Goal: Obtain resource: Download file/media

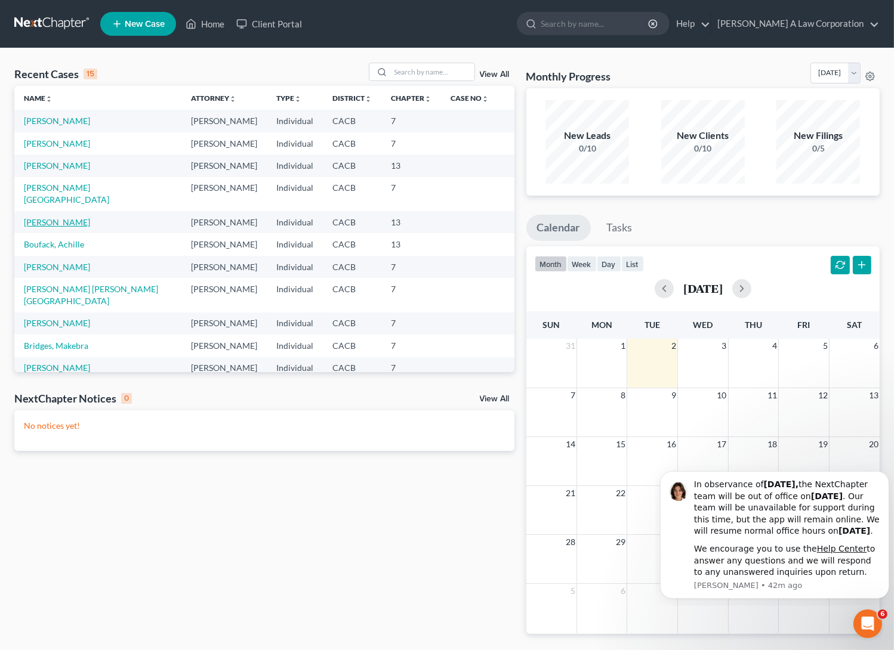
click at [72, 217] on link "[PERSON_NAME]" at bounding box center [57, 222] width 66 height 10
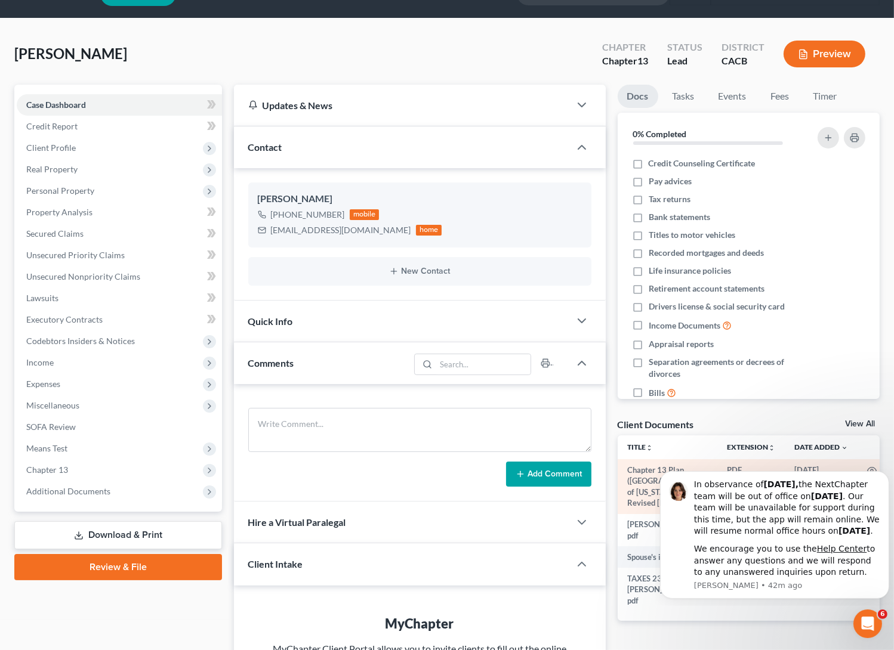
scroll to position [54, 0]
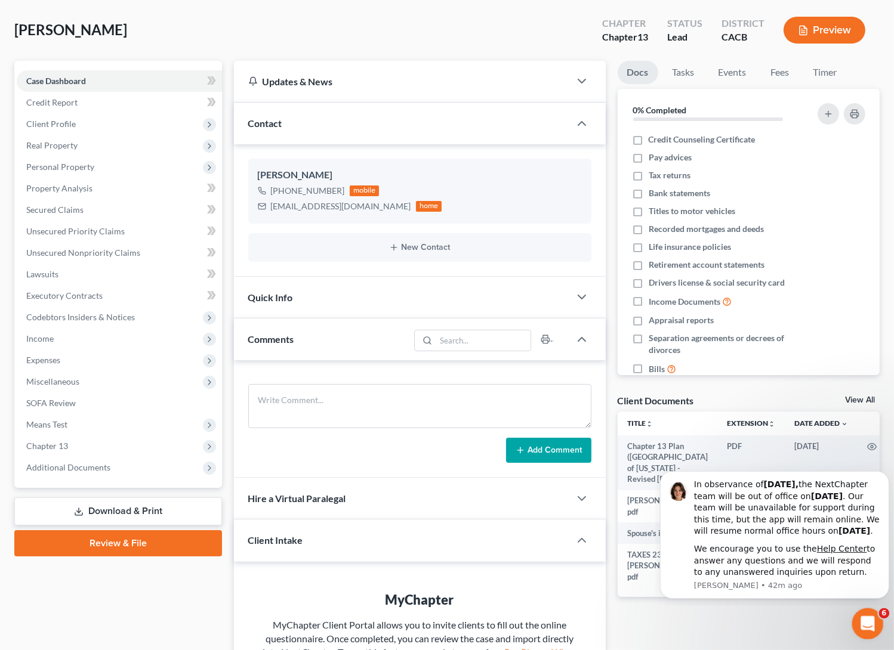
click at [857, 616] on div "Open Intercom Messenger" at bounding box center [865, 622] width 39 height 39
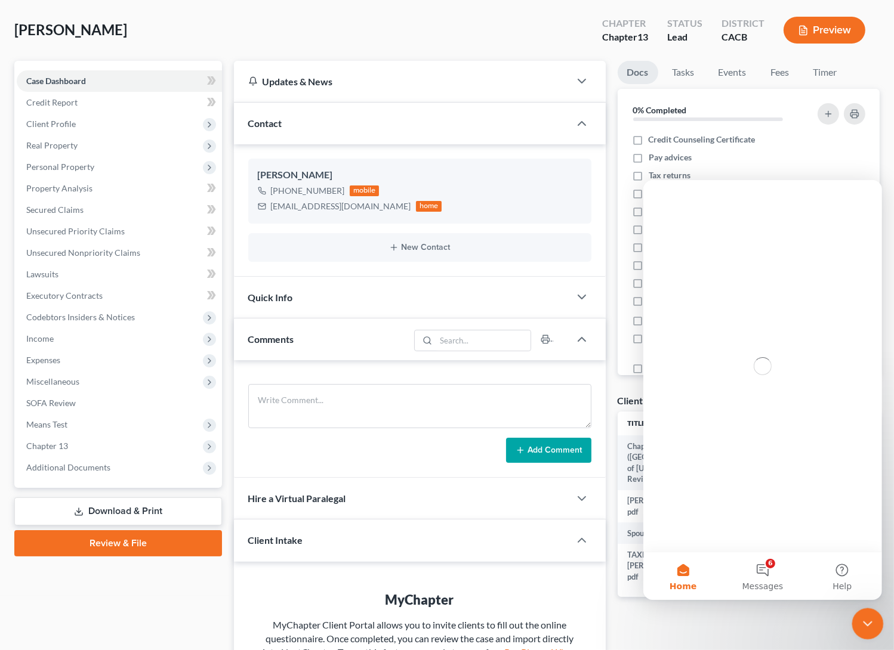
scroll to position [0, 0]
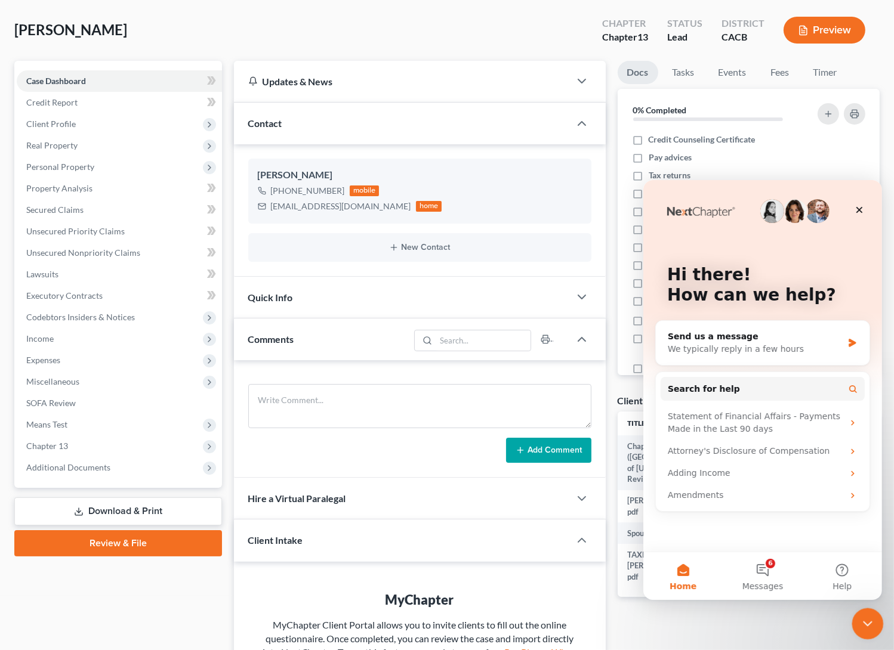
click at [857, 616] on div "Close Intercom Messenger" at bounding box center [866, 622] width 29 height 29
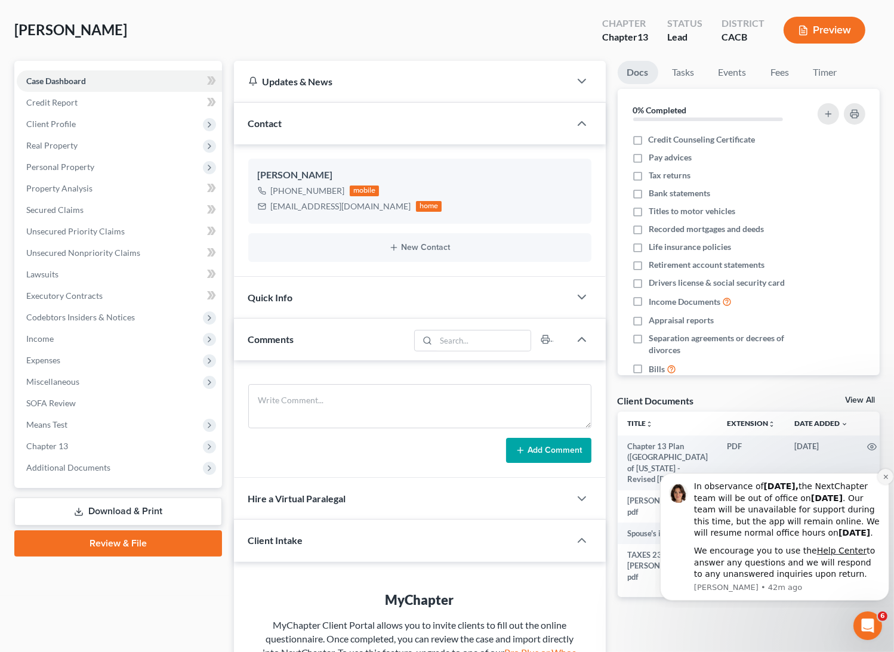
click at [885, 473] on icon "Dismiss notification" at bounding box center [885, 476] width 7 height 7
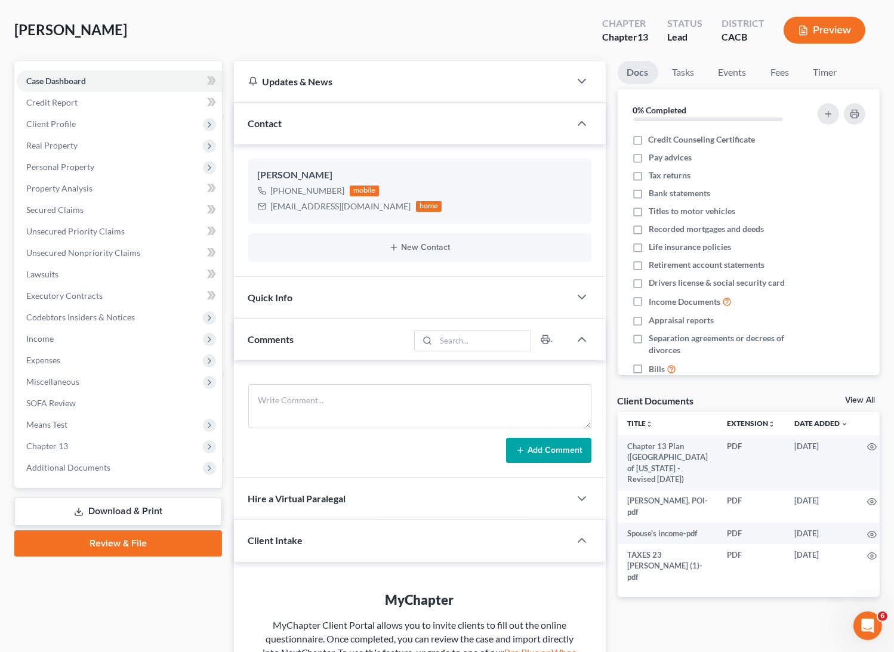
click at [141, 511] on link "Download & Print" at bounding box center [118, 512] width 208 height 28
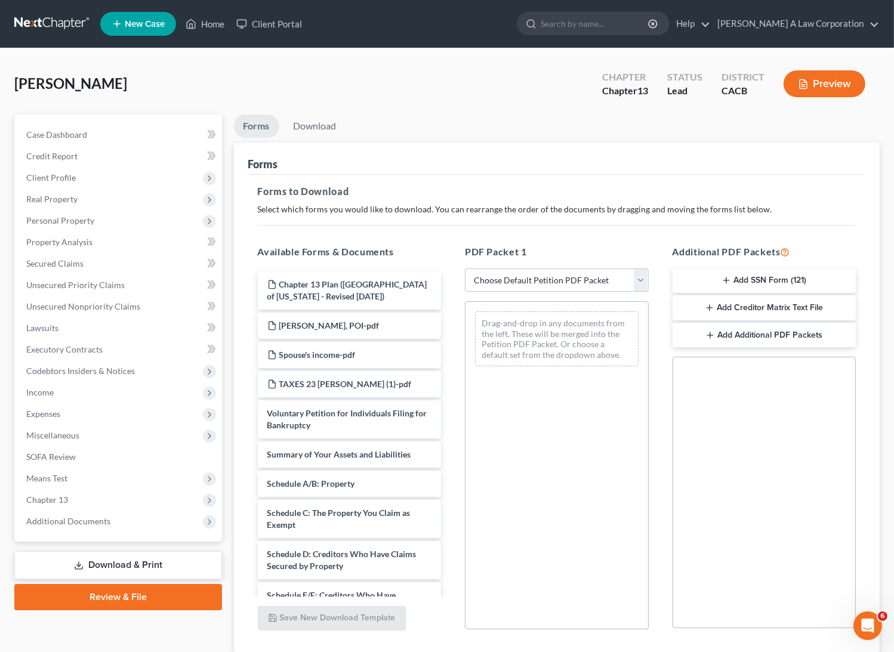
click at [798, 304] on button "Add Creditor Matrix Text File" at bounding box center [765, 307] width 184 height 25
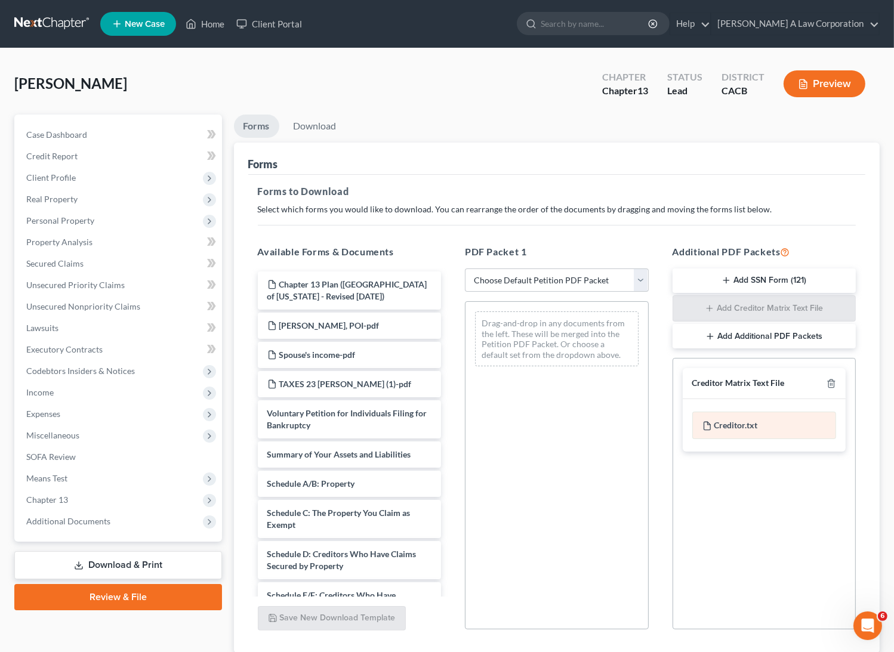
click at [738, 426] on div "Creditor.txt" at bounding box center [764, 425] width 144 height 27
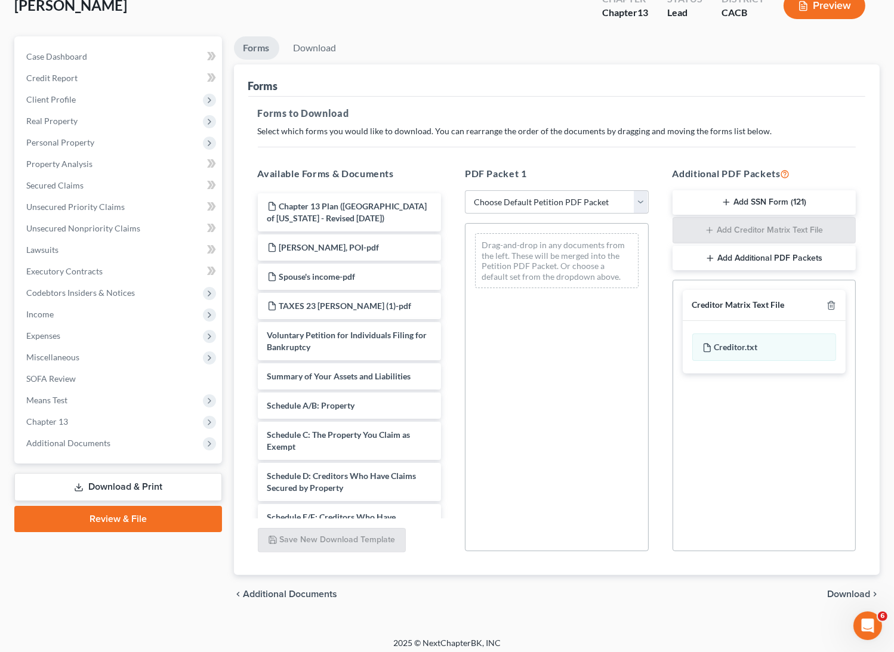
scroll to position [84, 0]
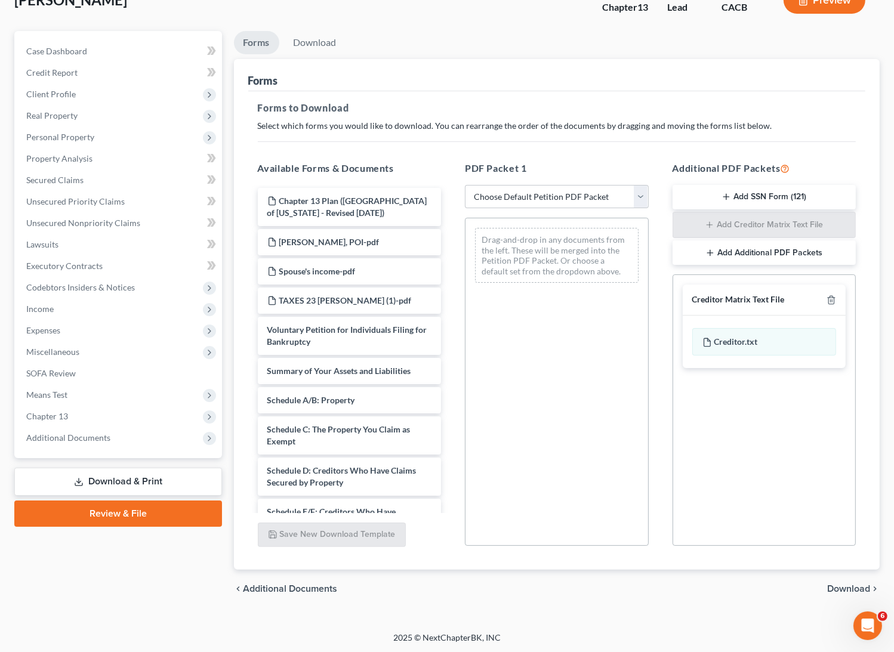
click at [834, 587] on span "Download" at bounding box center [848, 589] width 43 height 10
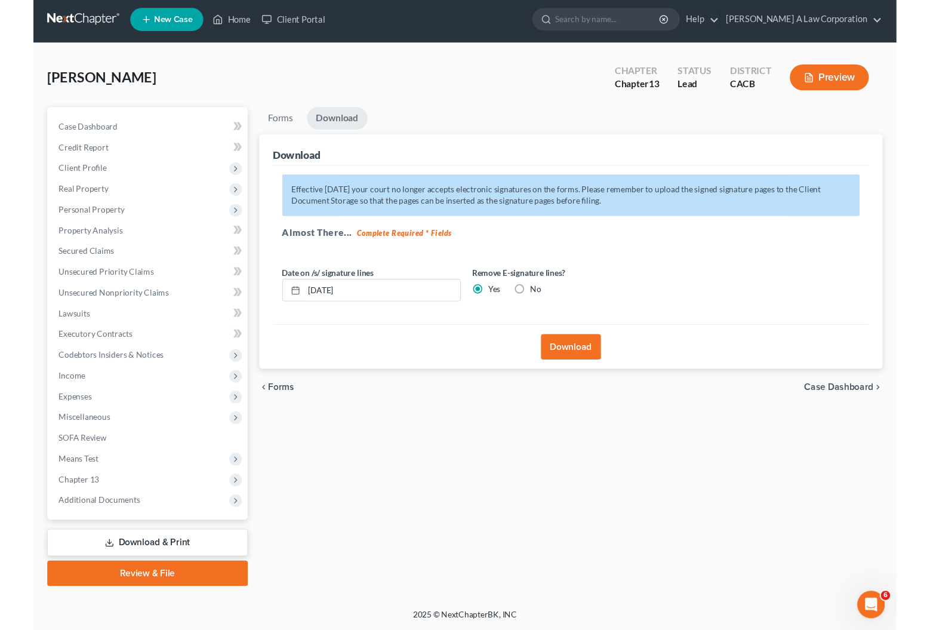
scroll to position [2, 0]
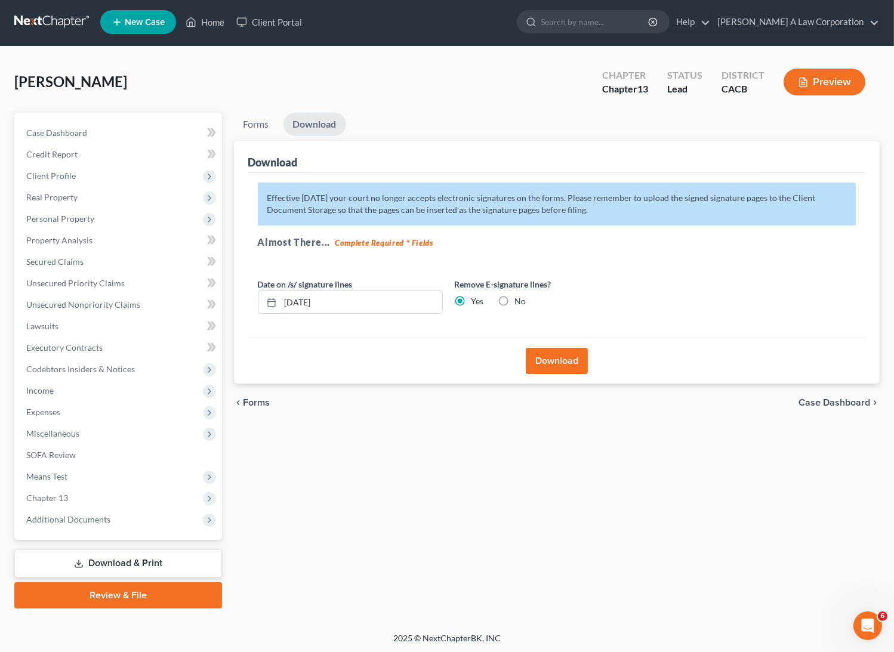
click at [565, 365] on button "Download" at bounding box center [557, 361] width 62 height 26
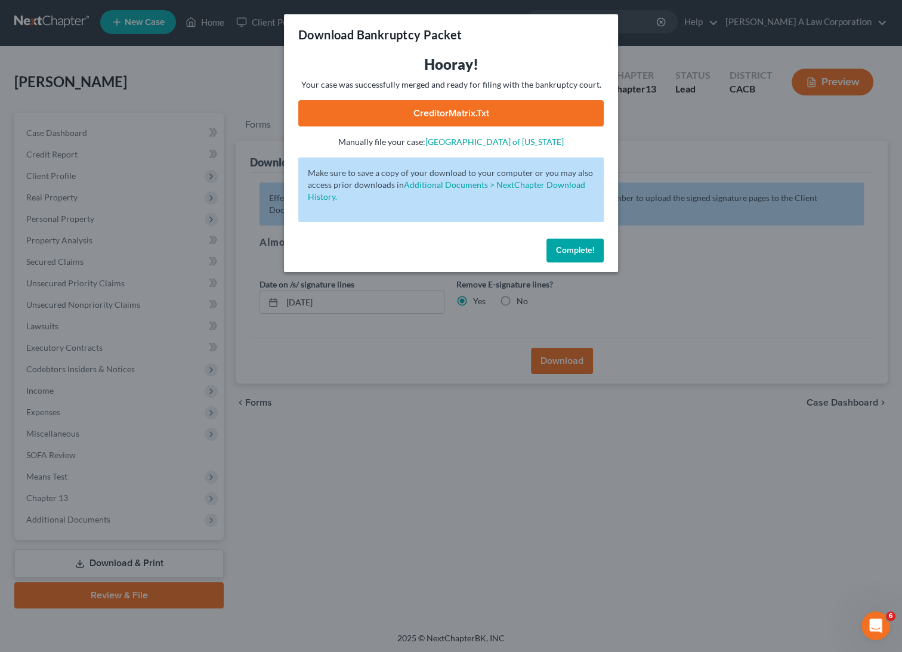
click at [449, 101] on link "CreditorMatrix.txt" at bounding box center [451, 113] width 306 height 26
click at [446, 110] on link "CreditorMatrix.txt" at bounding box center [451, 113] width 306 height 26
click at [422, 112] on link "CreditorMatrix.txt" at bounding box center [451, 113] width 306 height 26
click at [475, 185] on link "Additional Documents > NextChapter Download History." at bounding box center [446, 191] width 277 height 22
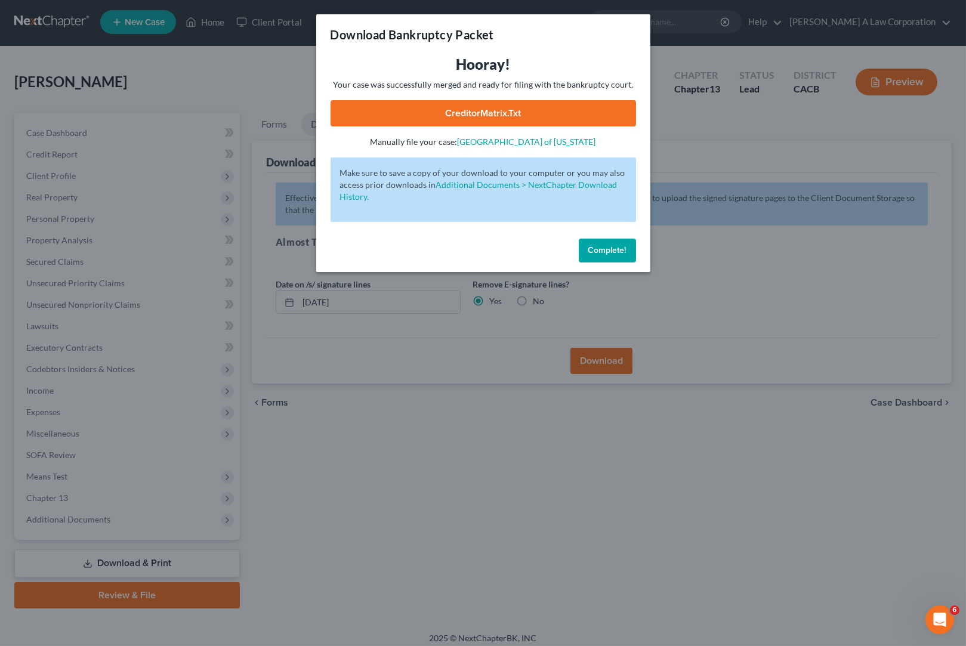
drag, startPoint x: 621, startPoint y: 251, endPoint x: 594, endPoint y: 248, distance: 27.0
click at [621, 251] on span "Complete!" at bounding box center [607, 250] width 38 height 10
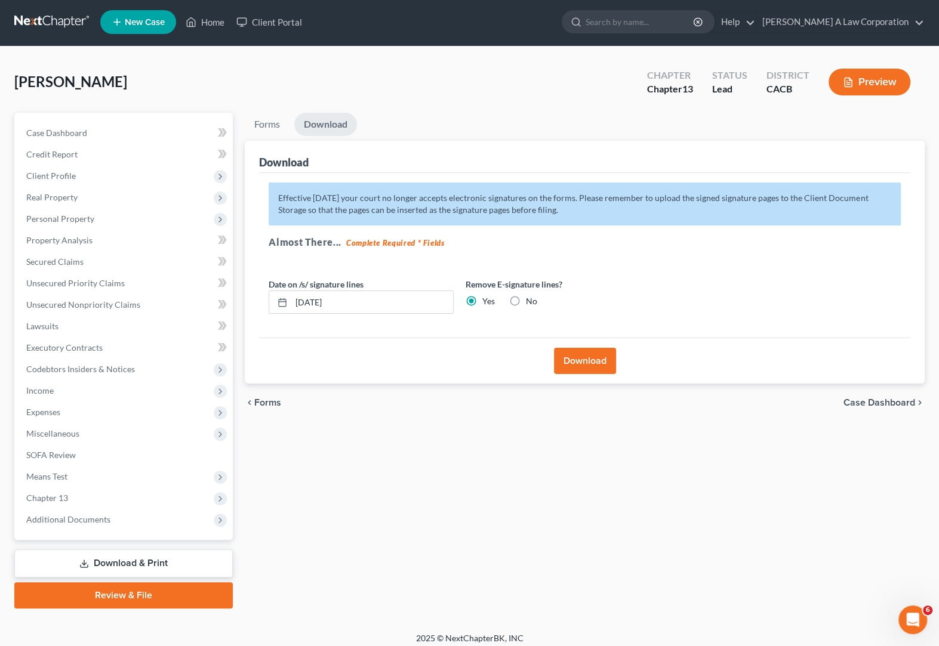
click at [819, 558] on div "Forms Download Forms Forms to Download Select which forms you would like to dow…" at bounding box center [585, 361] width 692 height 496
click at [429, 552] on div "Forms Download Forms Forms to Download Select which forms you would like to dow…" at bounding box center [585, 361] width 692 height 496
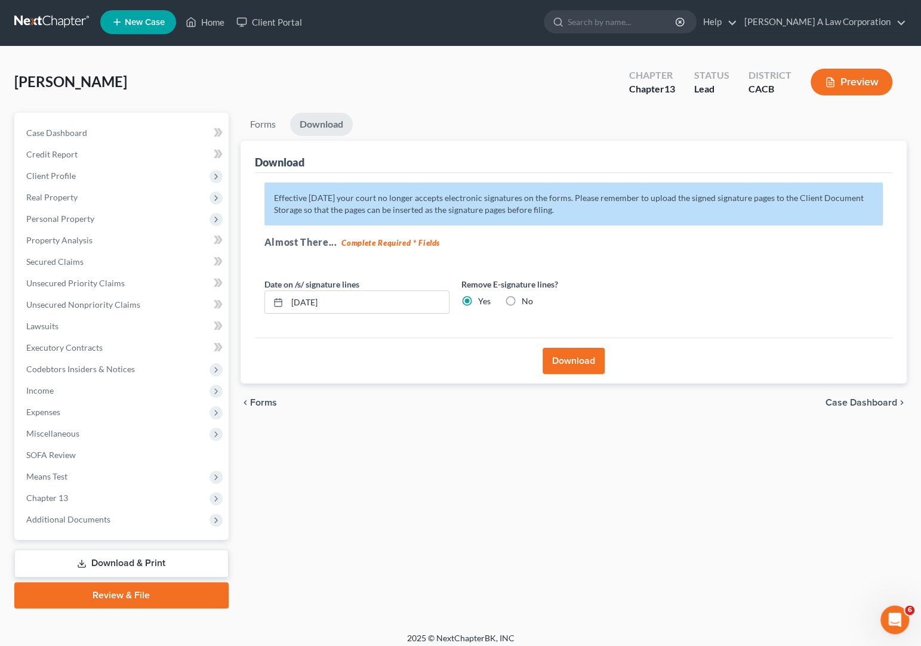
click at [464, 527] on div "Forms Download Forms Forms to Download Select which forms you would like to dow…" at bounding box center [574, 361] width 678 height 496
click at [409, 483] on div "Forms Download Forms Forms to Download Select which forms you would like to dow…" at bounding box center [574, 361] width 678 height 496
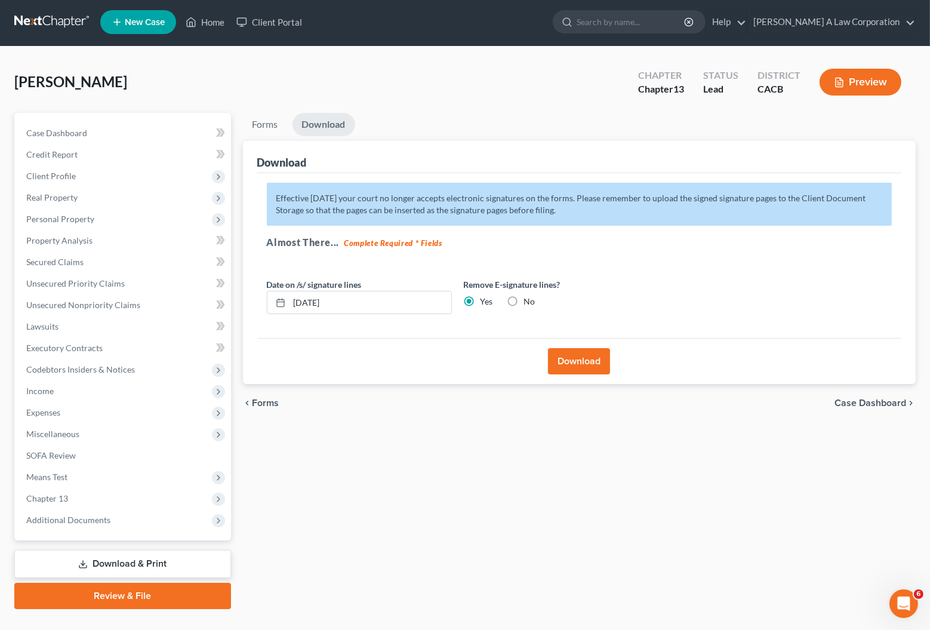
click at [495, 71] on div "[PERSON_NAME] Upgraded Chapter Chapter 13 Status Lead District CACB Preview" at bounding box center [464, 87] width 901 height 52
click at [70, 23] on link at bounding box center [52, 21] width 76 height 21
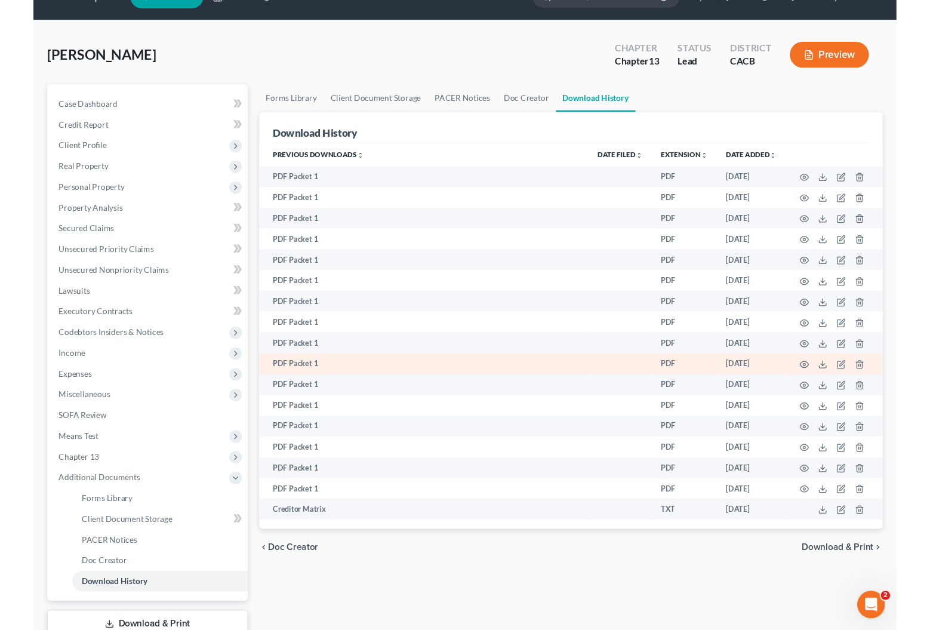
scroll to position [54, 0]
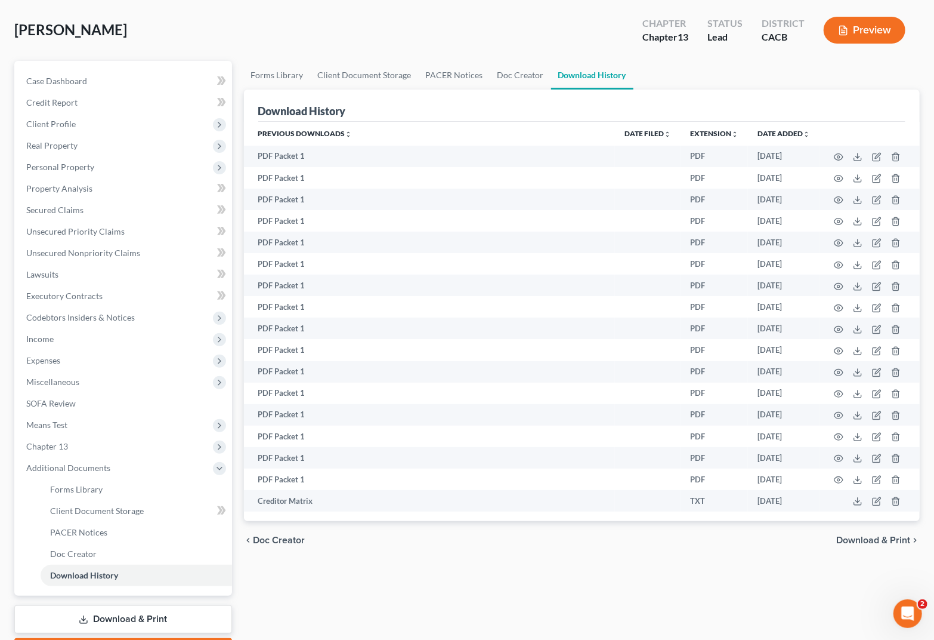
click at [643, 90] on div "Download History" at bounding box center [582, 106] width 648 height 32
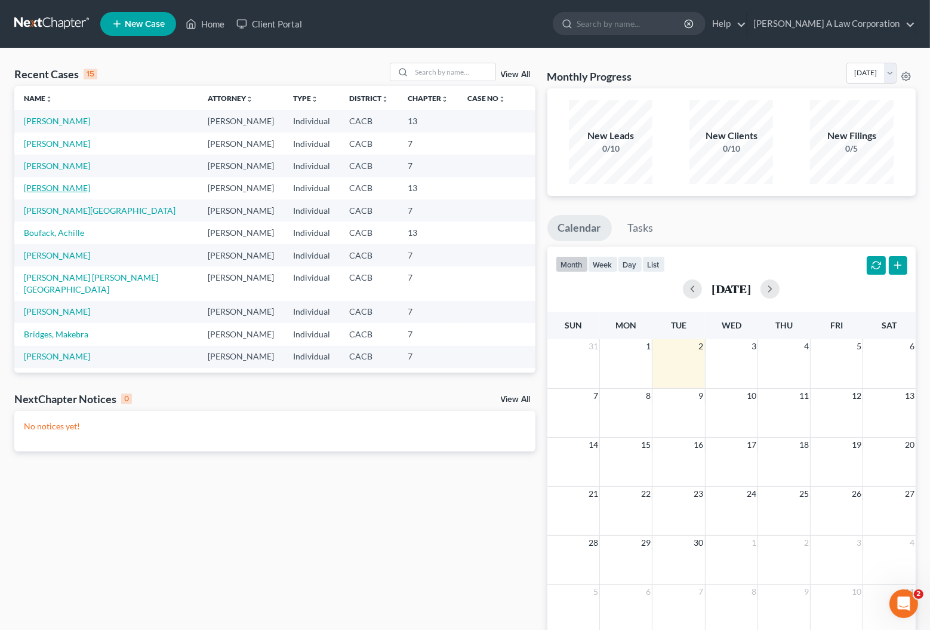
click at [61, 192] on link "[PERSON_NAME]" at bounding box center [57, 188] width 66 height 10
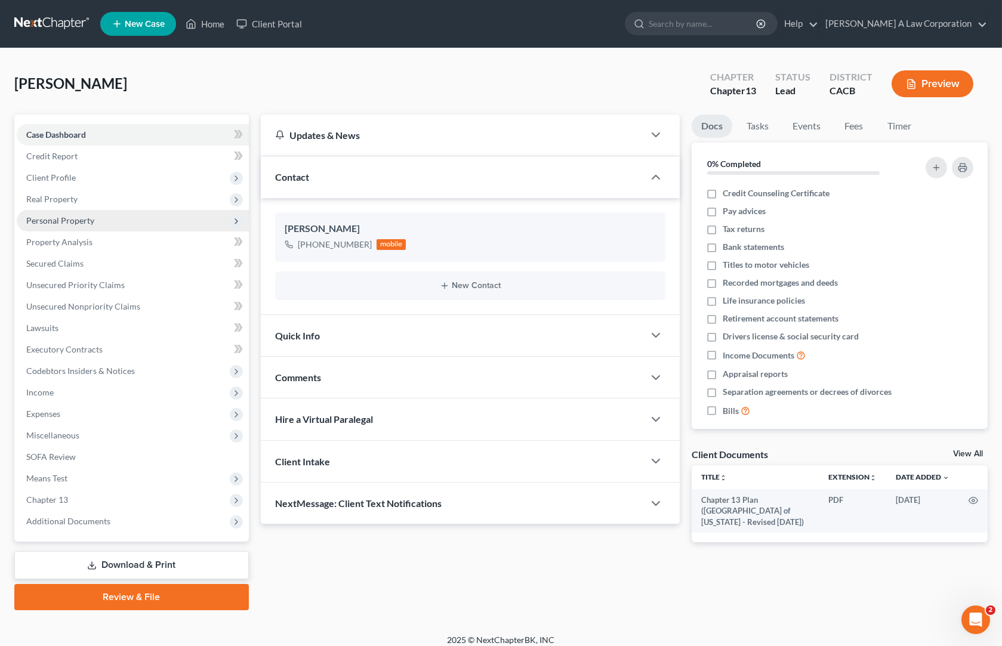
click at [53, 218] on span "Personal Property" at bounding box center [60, 220] width 68 height 10
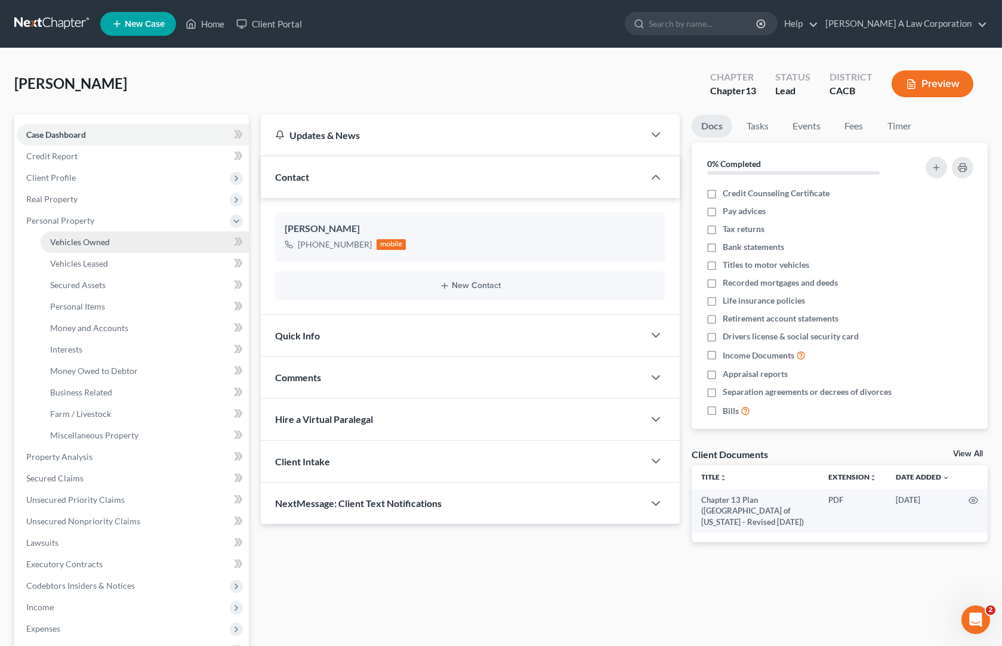
click at [100, 244] on span "Vehicles Owned" at bounding box center [80, 242] width 60 height 10
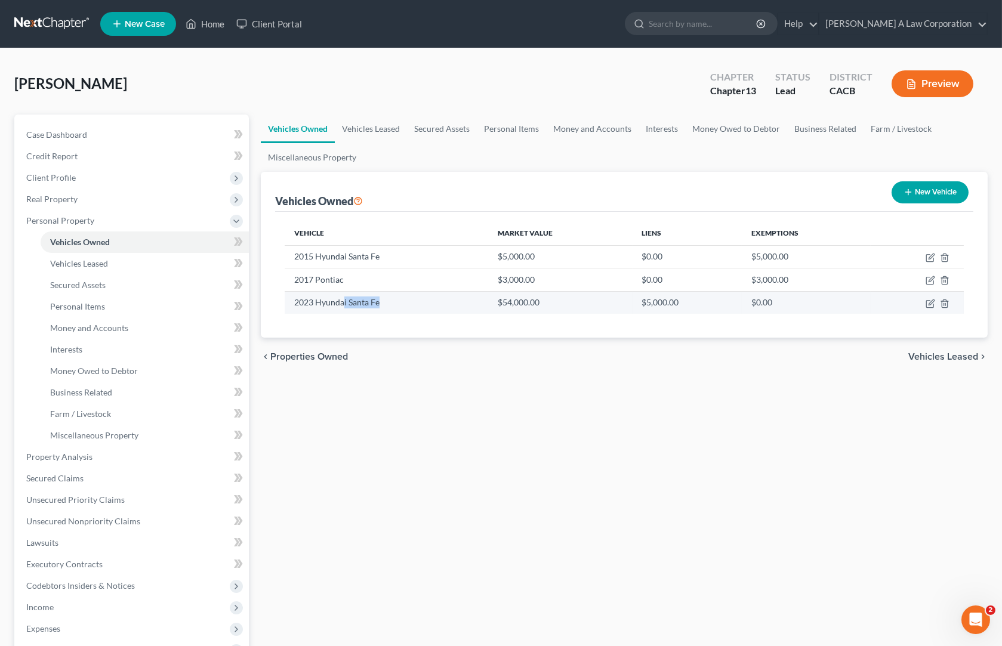
drag, startPoint x: 341, startPoint y: 303, endPoint x: 409, endPoint y: 303, distance: 68.0
click at [409, 303] on td "2023 Hyundai Santa Fe" at bounding box center [386, 302] width 203 height 23
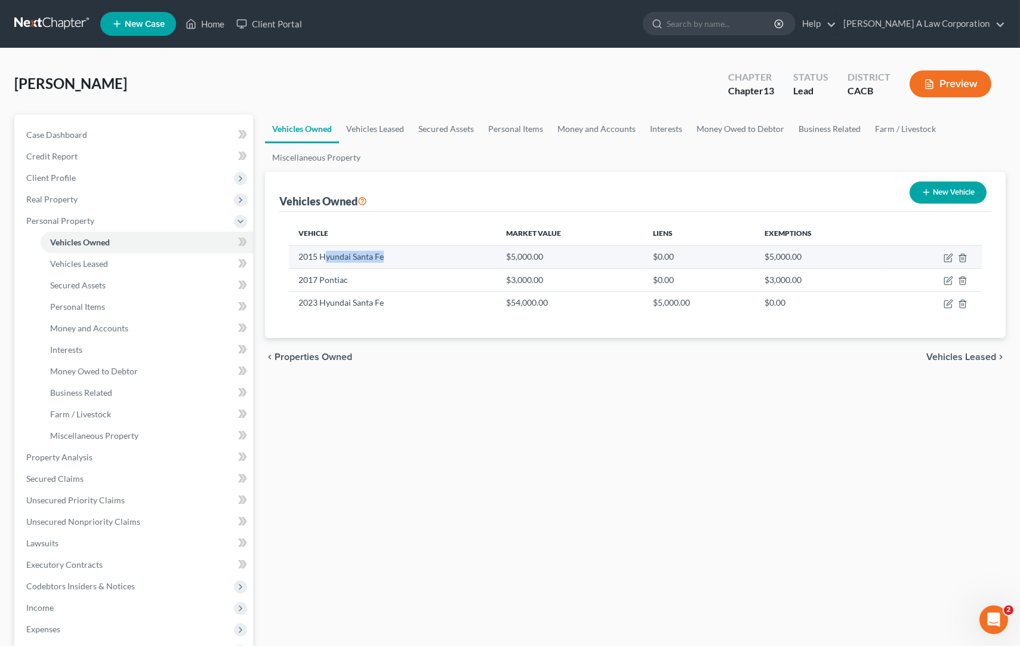
drag, startPoint x: 387, startPoint y: 254, endPoint x: 323, endPoint y: 253, distance: 63.9
click at [323, 253] on td "2015 Hyundai Santa Fe" at bounding box center [393, 256] width 208 height 23
click at [425, 53] on div "Sanchez, Laura Upgraded Chapter Chapter 13 Status Lead District CACB Preview Pe…" at bounding box center [510, 448] width 1020 height 801
